Goal: Task Accomplishment & Management: Use online tool/utility

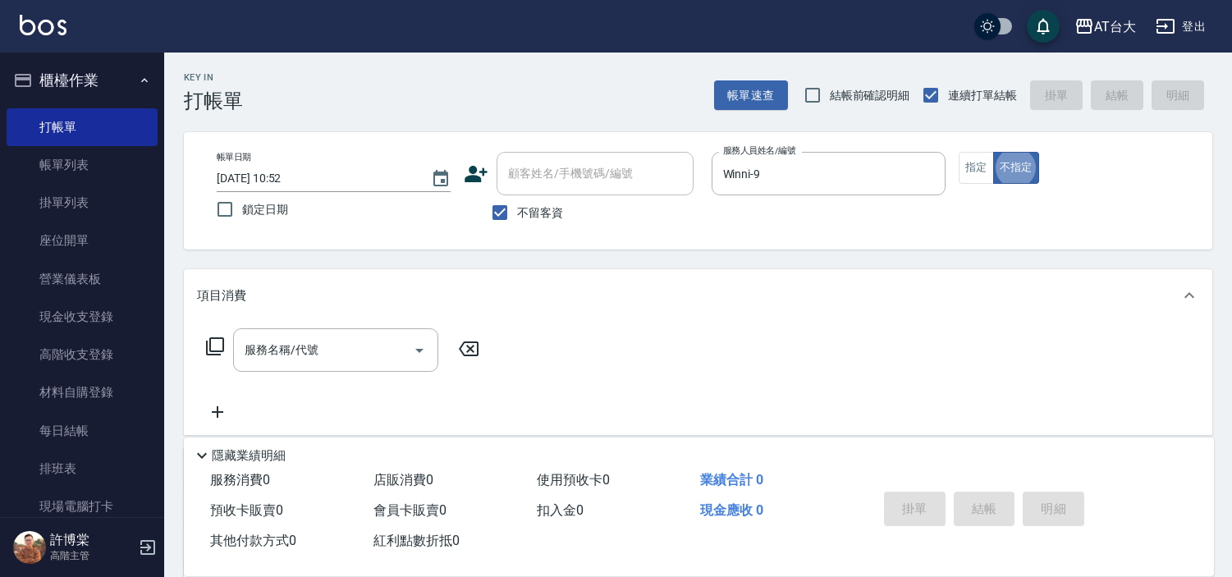
type button "false"
drag, startPoint x: 977, startPoint y: 173, endPoint x: 912, endPoint y: 195, distance: 68.5
click at [977, 173] on button "指定" at bounding box center [976, 168] width 35 height 32
click at [400, 341] on input "服務名稱/代號" at bounding box center [323, 350] width 166 height 29
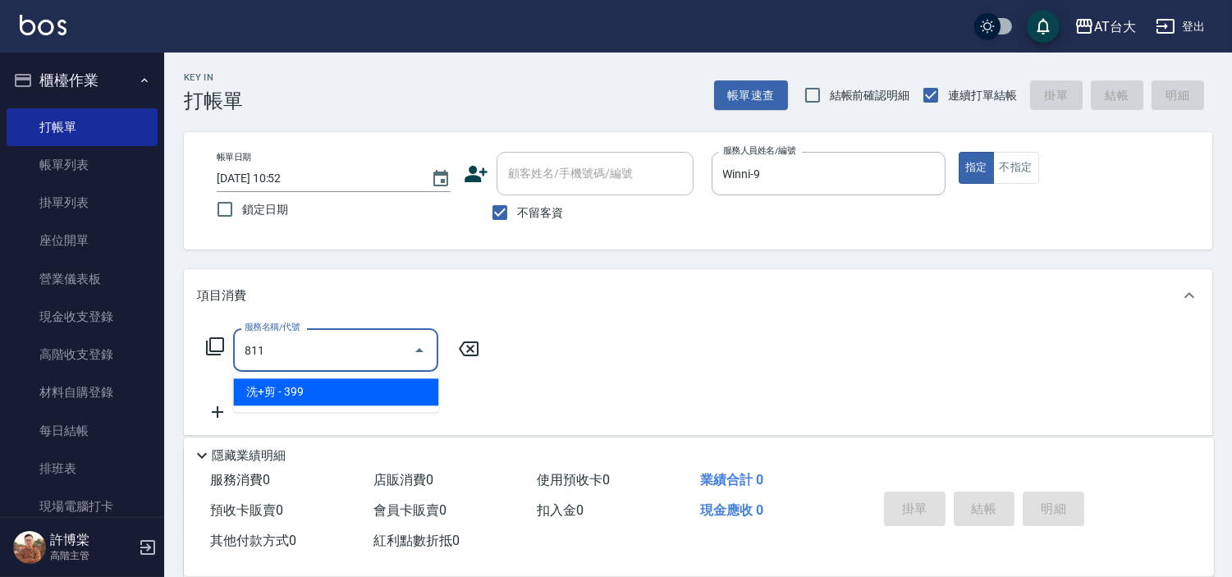
type input "洗+剪(811)"
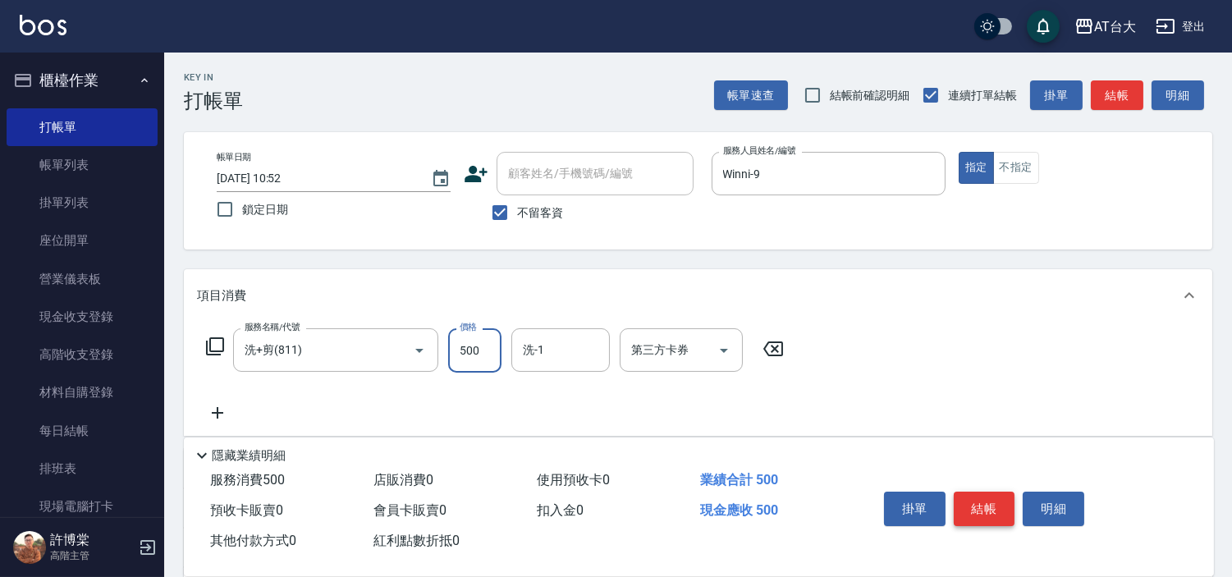
type input "500"
click at [963, 496] on button "結帳" at bounding box center [985, 509] width 62 height 34
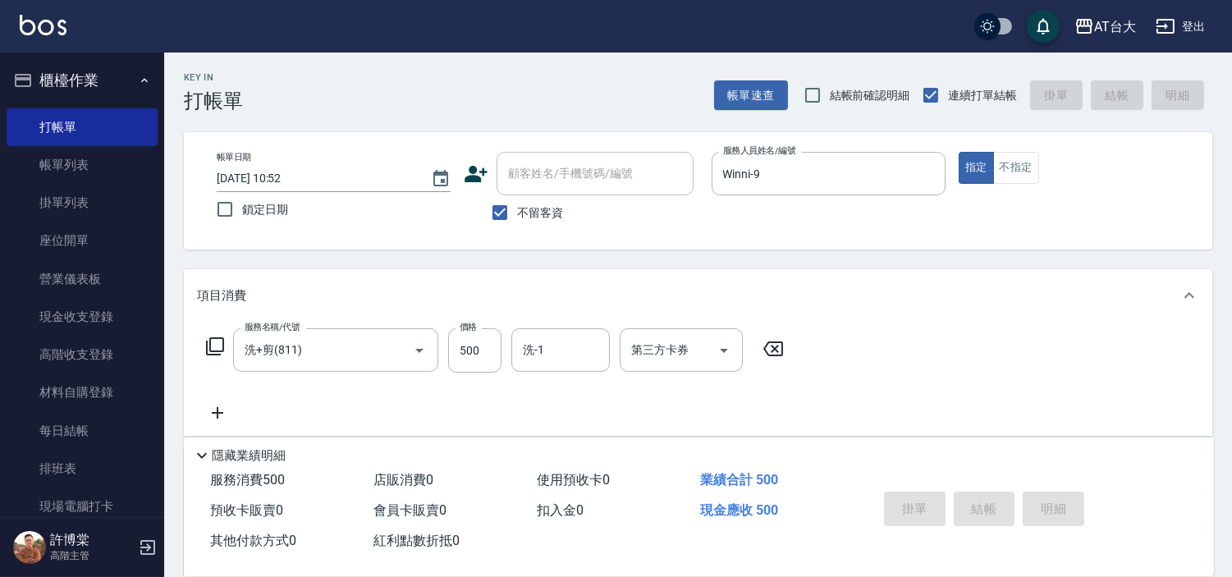
type input "[DATE] 11:39"
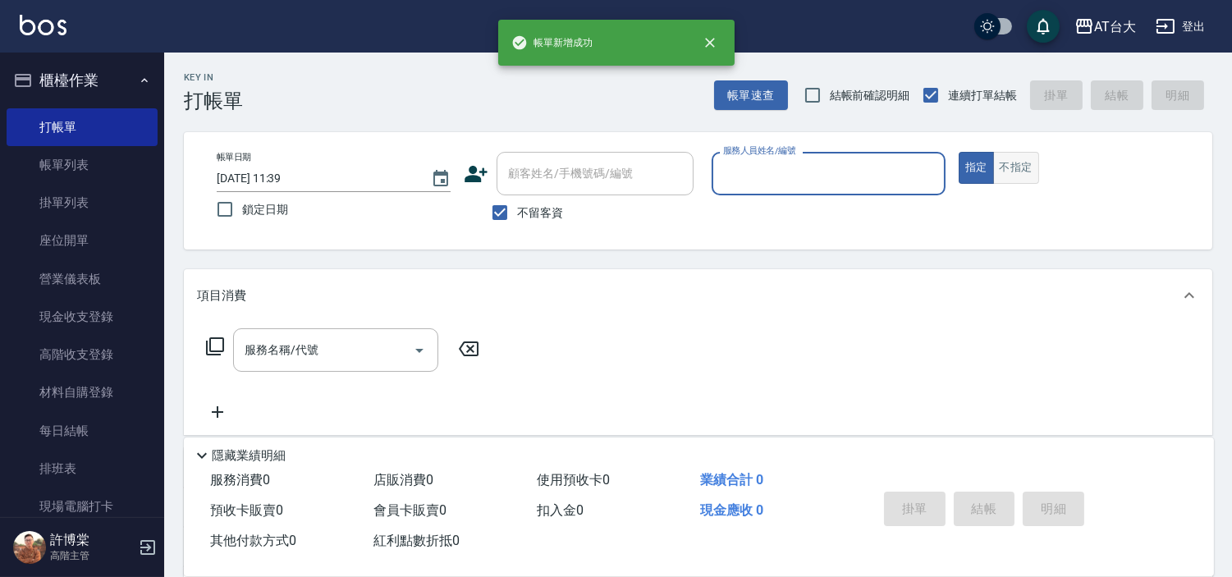
click at [998, 168] on button "不指定" at bounding box center [1016, 168] width 46 height 32
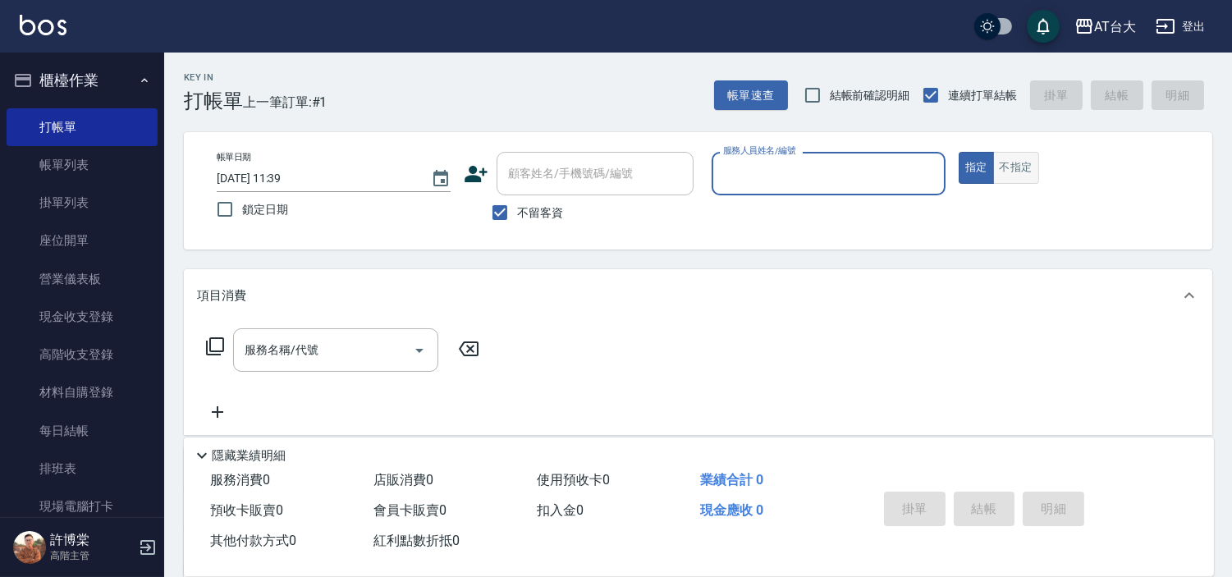
click at [1013, 181] on button "不指定" at bounding box center [1016, 168] width 46 height 32
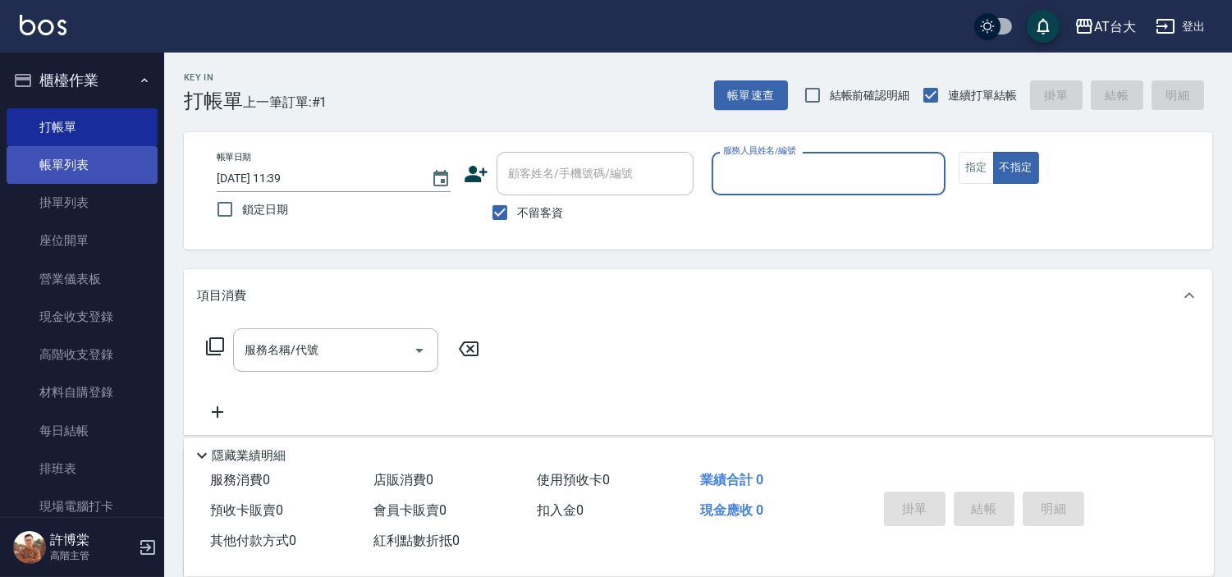
click at [90, 158] on link "帳單列表" at bounding box center [82, 165] width 151 height 38
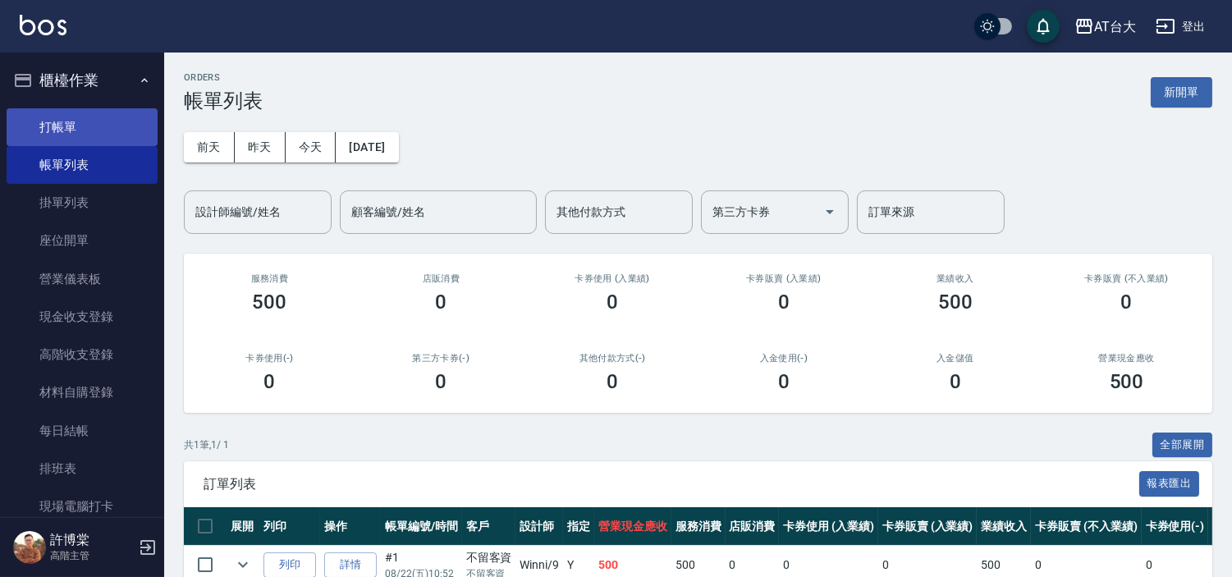
click at [93, 127] on link "打帳單" at bounding box center [82, 127] width 151 height 38
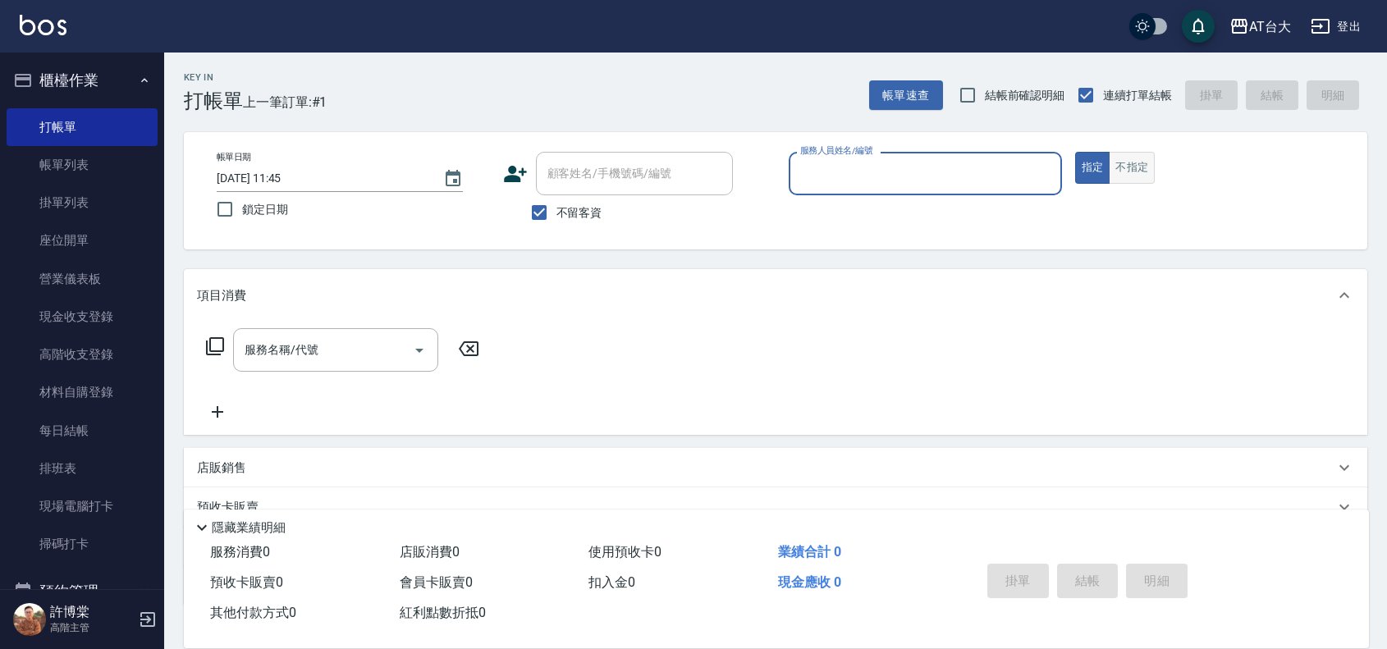
click at [1130, 175] on button "不指定" at bounding box center [1132, 168] width 46 height 32
click at [862, 157] on div "服務人員姓名/編號" at bounding box center [925, 173] width 273 height 43
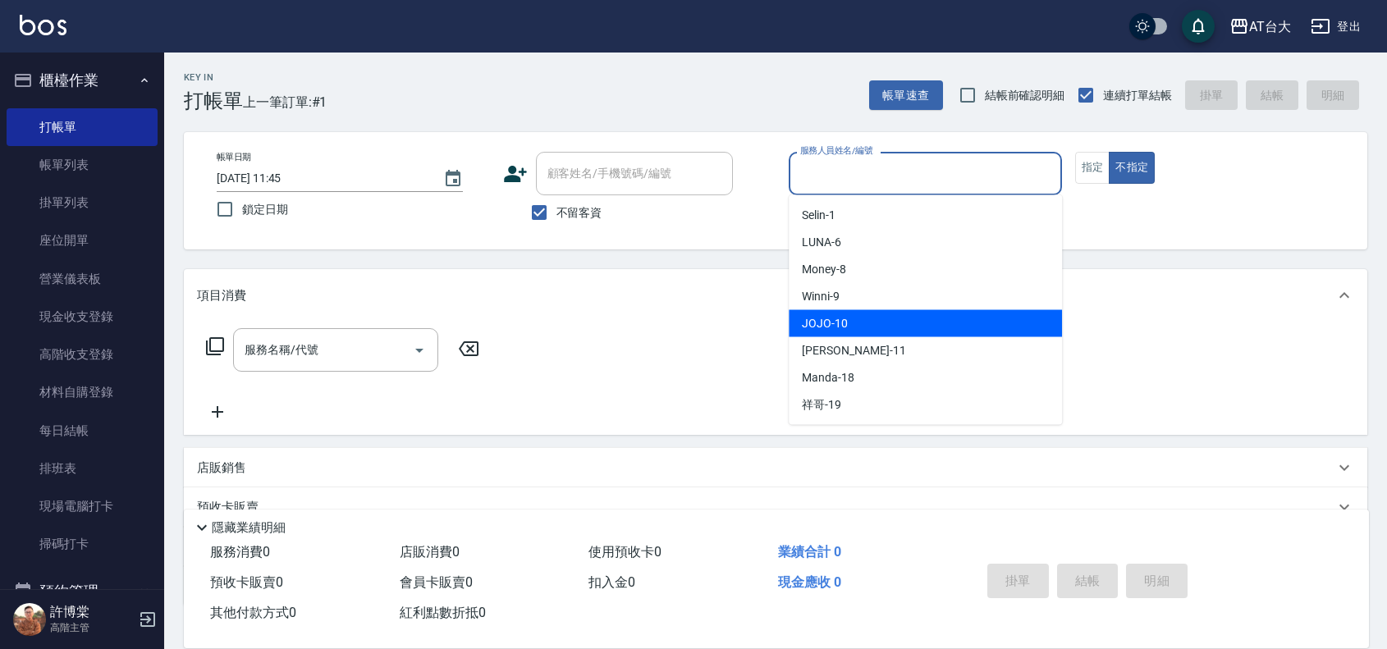
click at [862, 325] on div "JOJO -10" at bounding box center [925, 323] width 273 height 27
type input "JOJO-10"
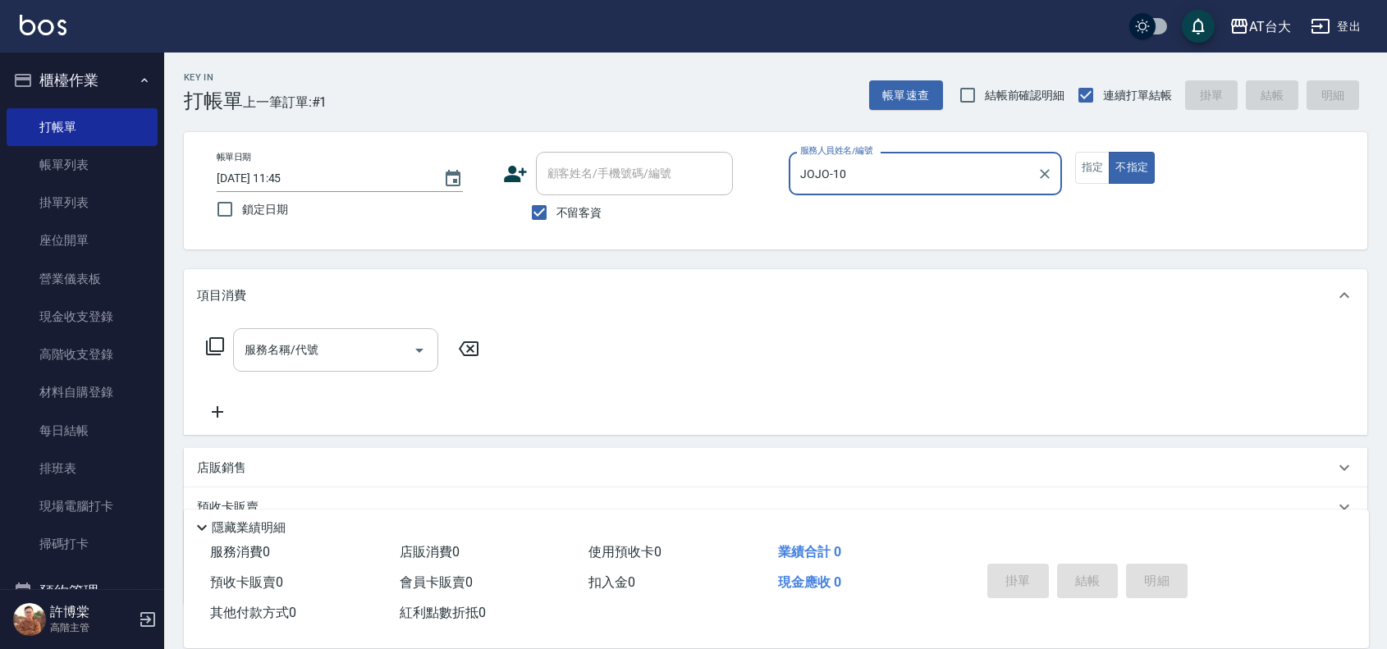
click at [324, 334] on div "服務名稱/代號" at bounding box center [335, 349] width 205 height 43
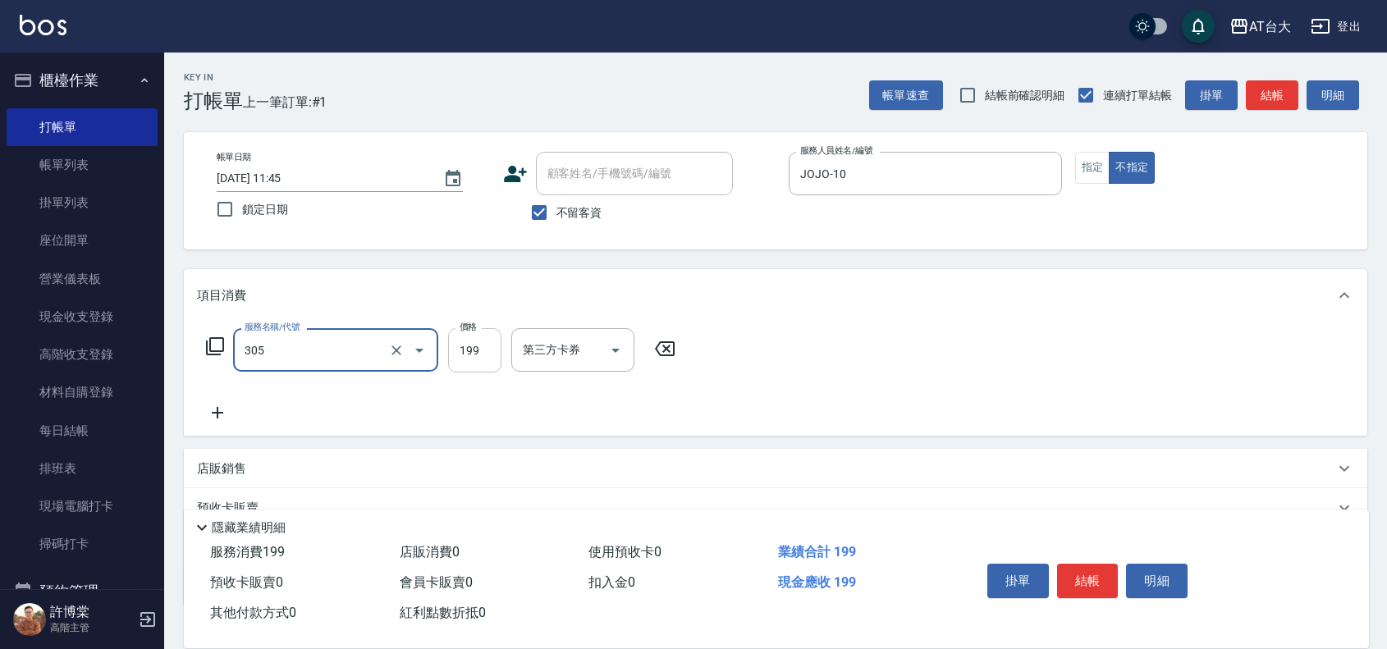
type input "剪髮(305)"
click at [474, 354] on input "199" at bounding box center [474, 350] width 53 height 44
type input "250"
click at [1075, 570] on button "結帳" at bounding box center [1088, 581] width 62 height 34
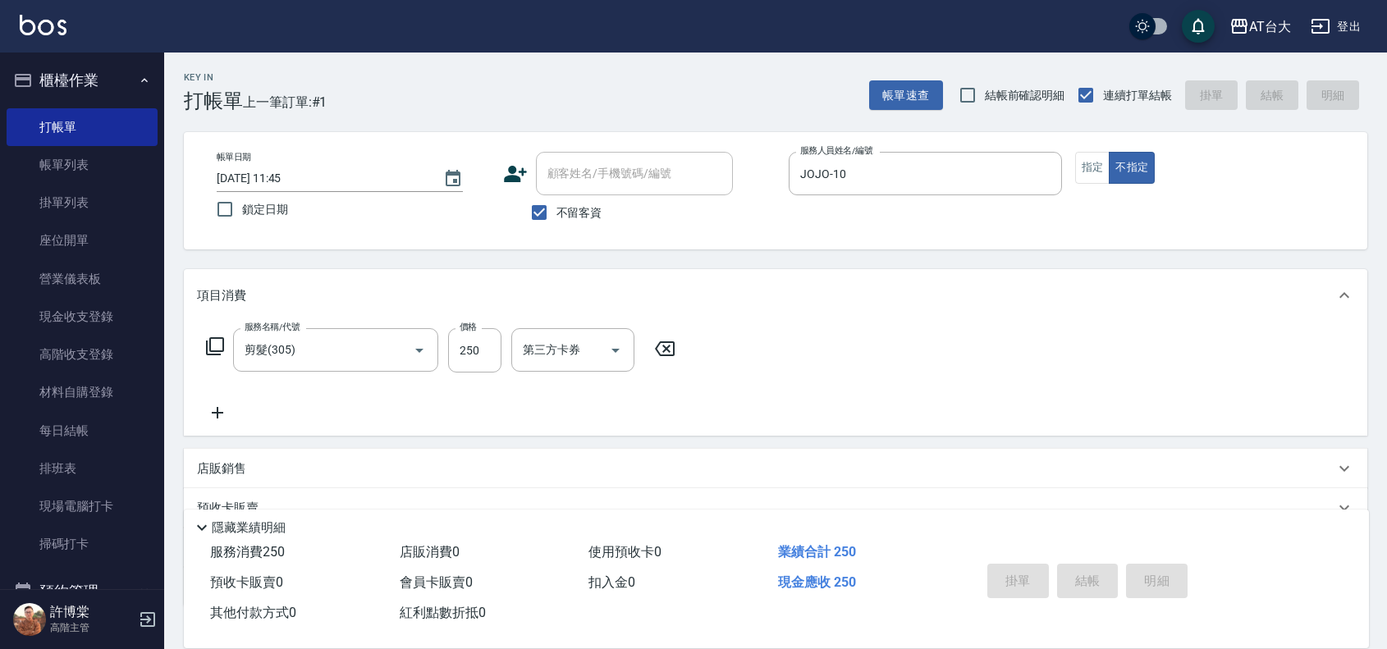
type input "[DATE] 11:58"
